Goal: Information Seeking & Learning: Learn about a topic

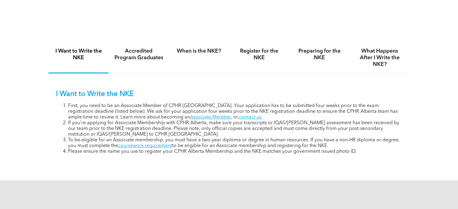
scroll to position [362, 0]
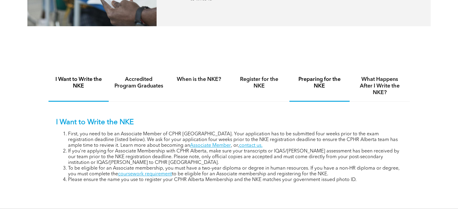
click at [318, 88] on h4 "Preparing for the NKE" at bounding box center [319, 82] width 49 height 13
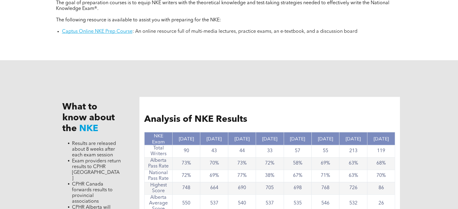
scroll to position [422, 0]
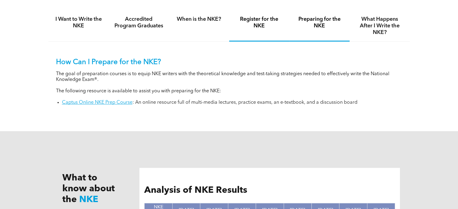
click at [271, 29] on div "Register for the NKE" at bounding box center [259, 26] width 60 height 31
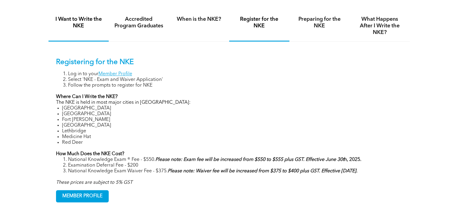
click at [89, 30] on div "I Want to Write the NKE" at bounding box center [79, 26] width 60 height 31
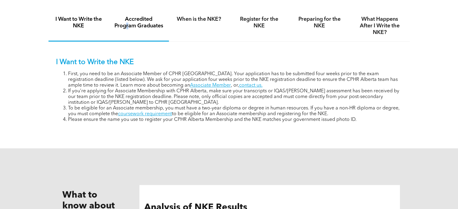
click at [127, 26] on h4 "Accredited Program Graduates" at bounding box center [138, 22] width 49 height 13
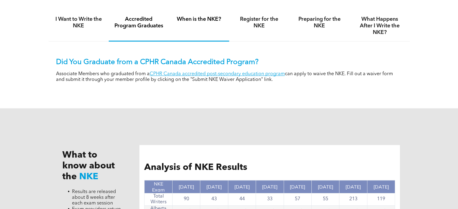
click at [204, 21] on h4 "When is the NKE?" at bounding box center [198, 19] width 49 height 7
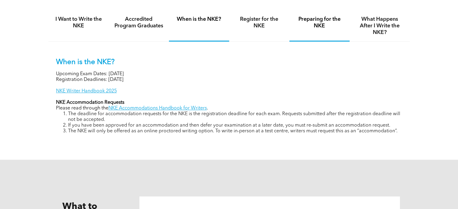
click at [319, 21] on h4 "Preparing for the NKE" at bounding box center [319, 22] width 49 height 13
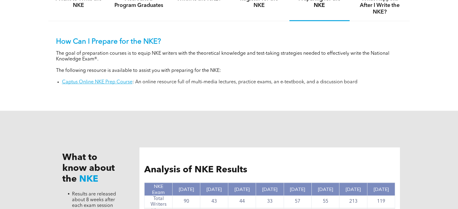
scroll to position [482, 0]
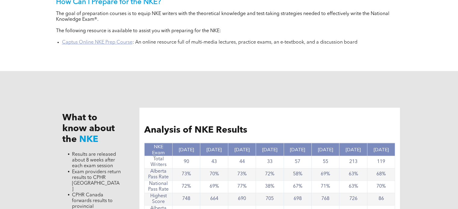
click at [116, 43] on link "Captus Online NKE Prep Course" at bounding box center [97, 42] width 71 height 5
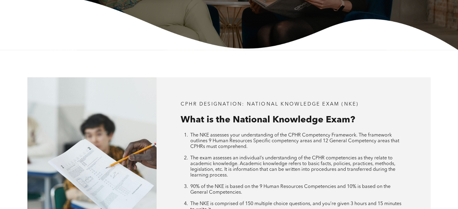
scroll to position [181, 0]
